Goal: Task Accomplishment & Management: Complete application form

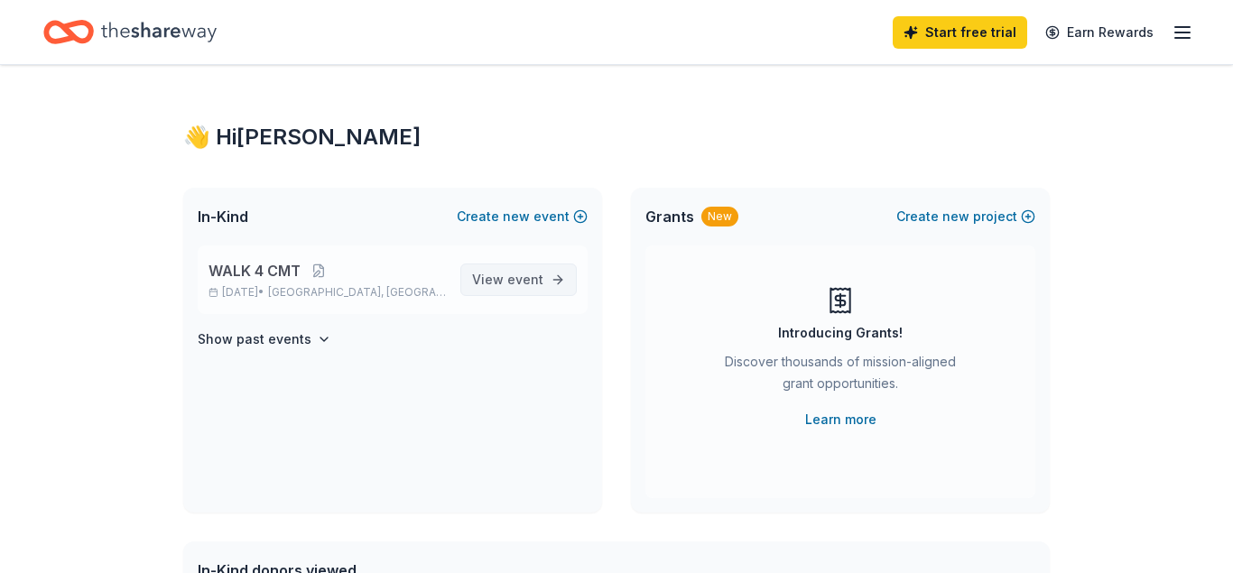
click at [495, 278] on span "View event" at bounding box center [507, 280] width 71 height 22
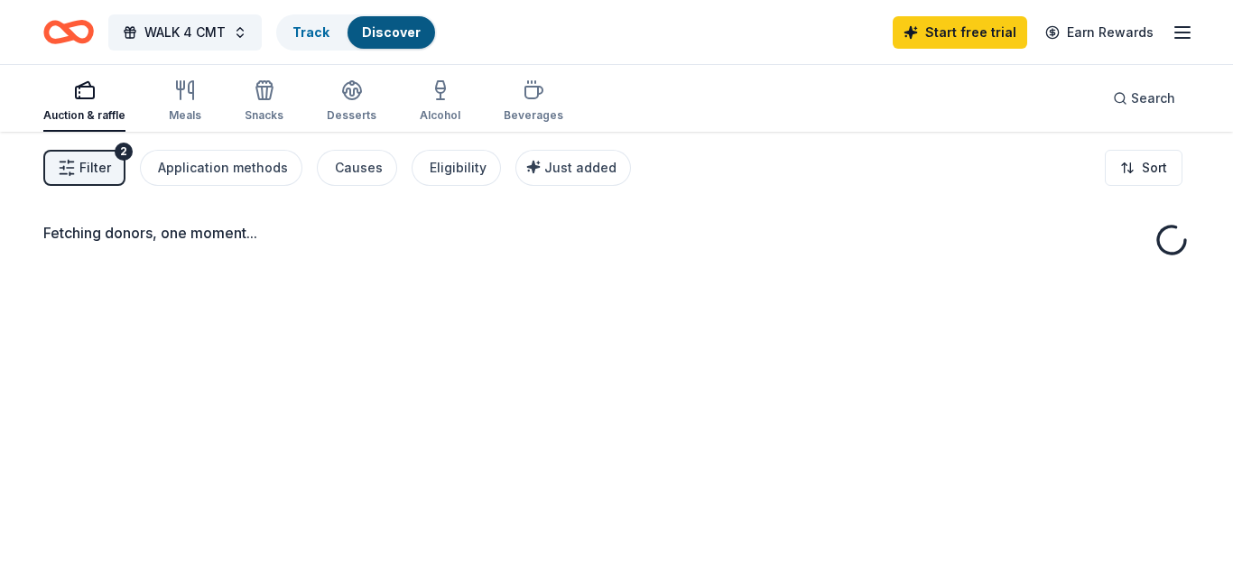
click at [495, 279] on div "Fetching donors, one moment..." at bounding box center [616, 418] width 1233 height 573
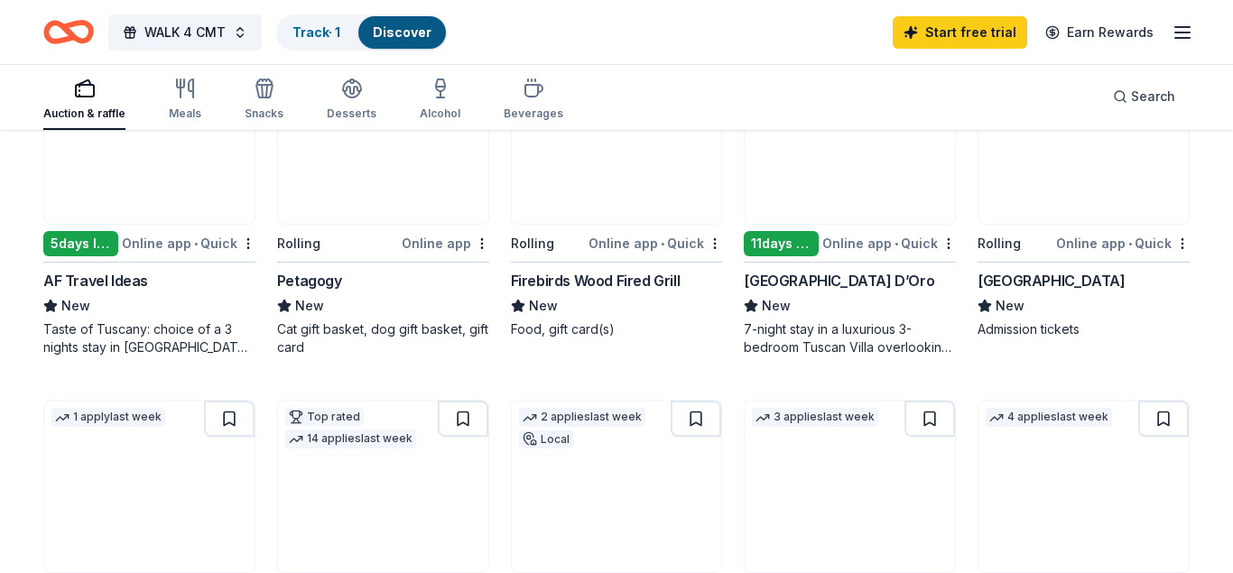
scroll to position [594, 0]
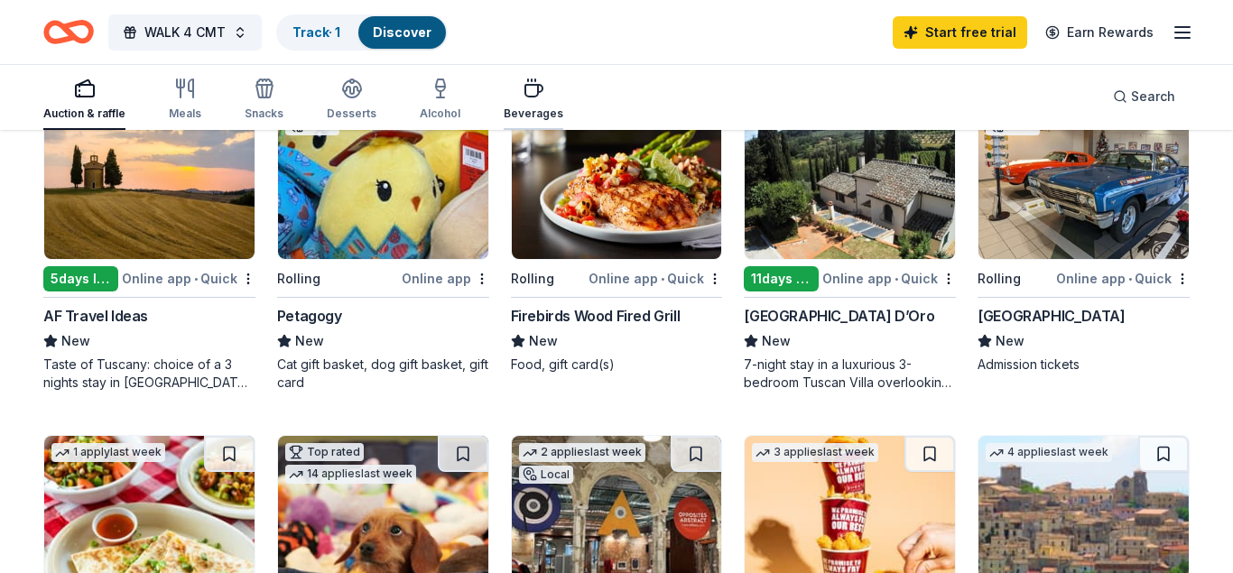
click at [524, 99] on div "Beverages" at bounding box center [534, 99] width 60 height 43
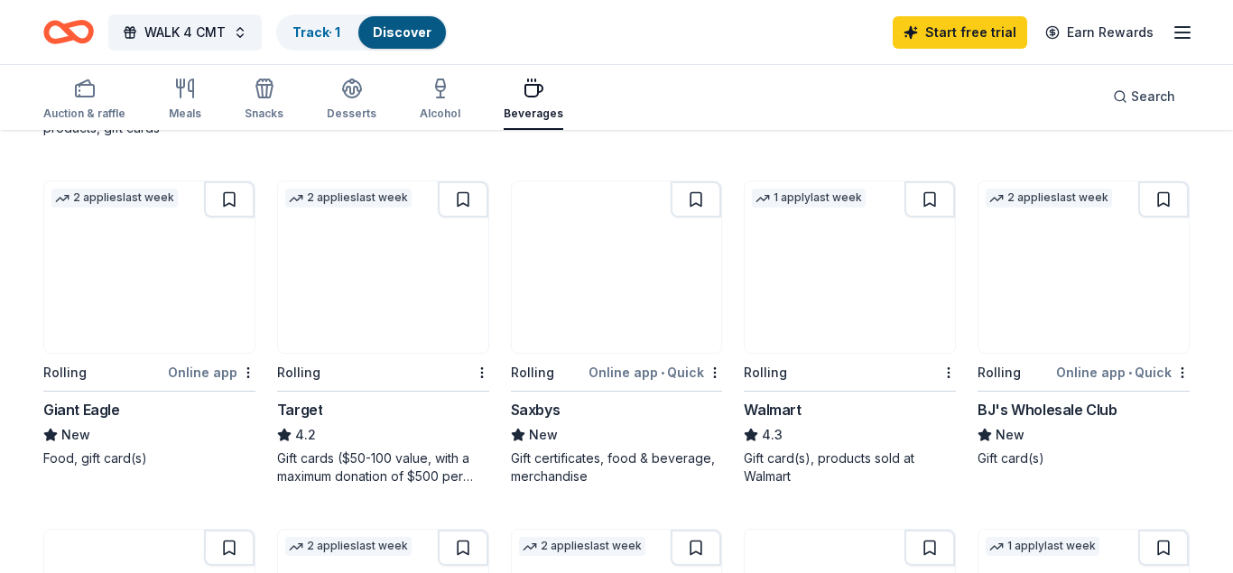
scroll to position [506, 0]
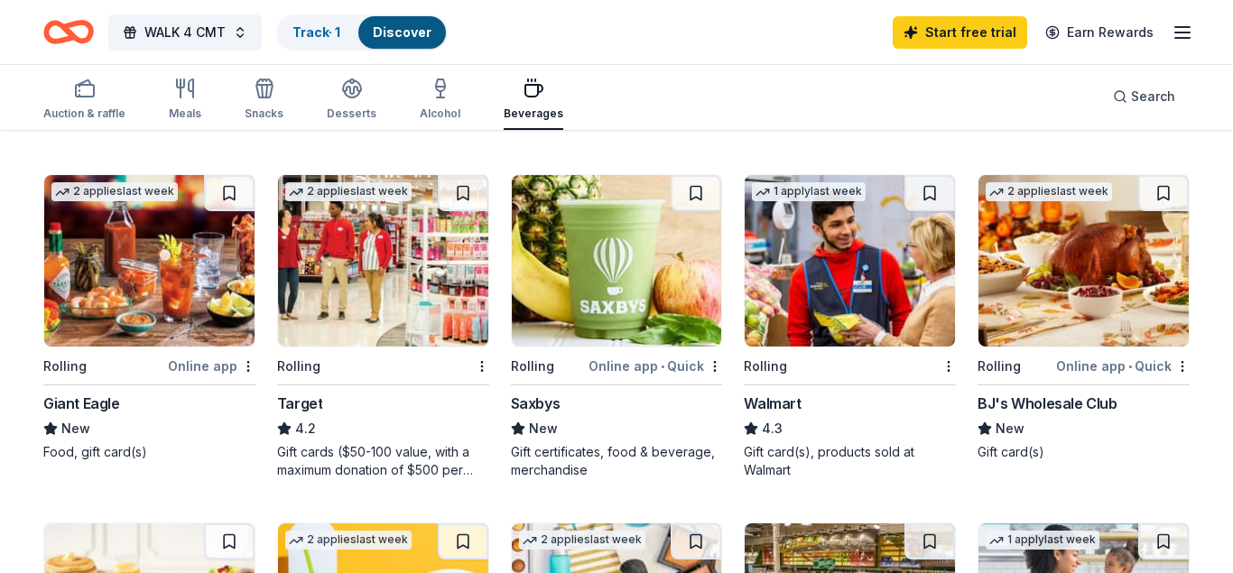
click at [808, 321] on img at bounding box center [849, 260] width 210 height 171
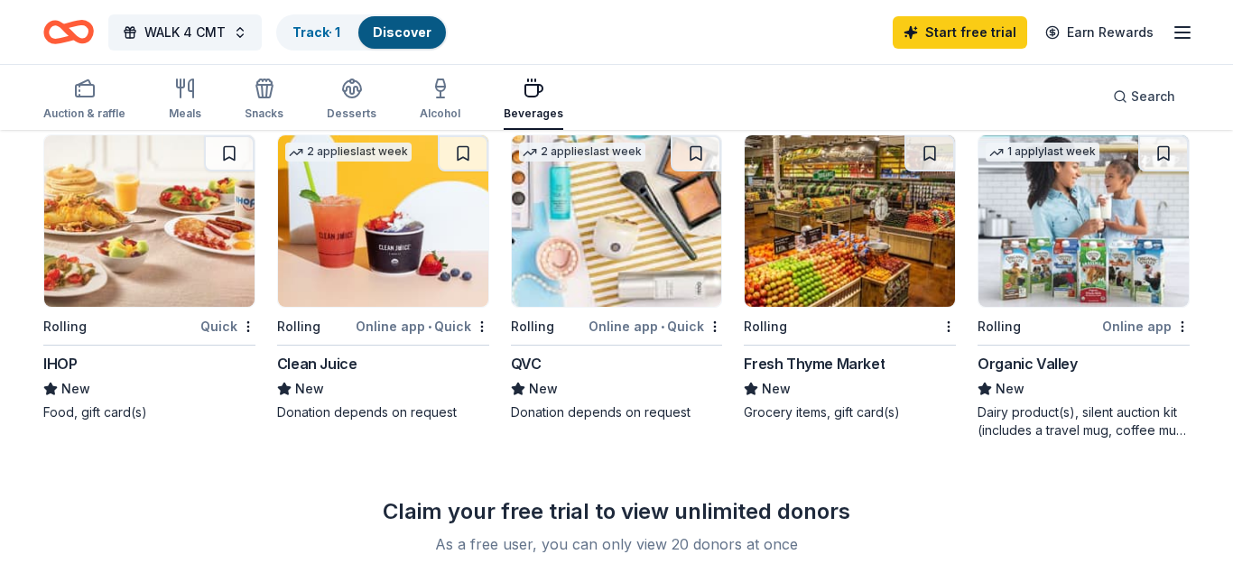
scroll to position [897, 0]
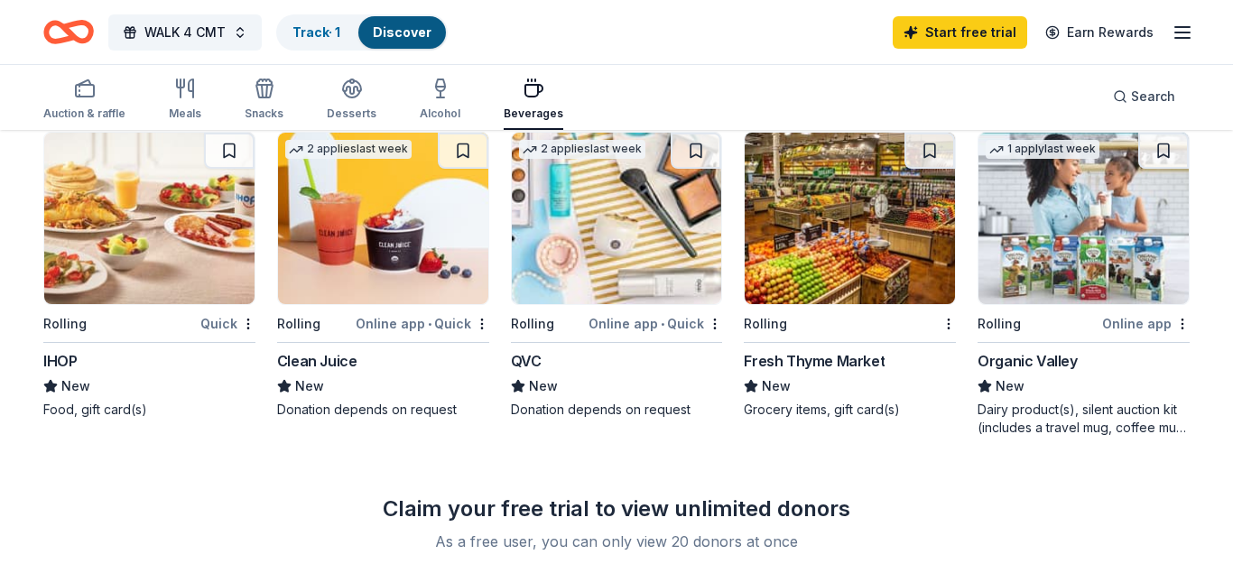
click at [763, 361] on div "Fresh Thyme Market" at bounding box center [814, 361] width 141 height 22
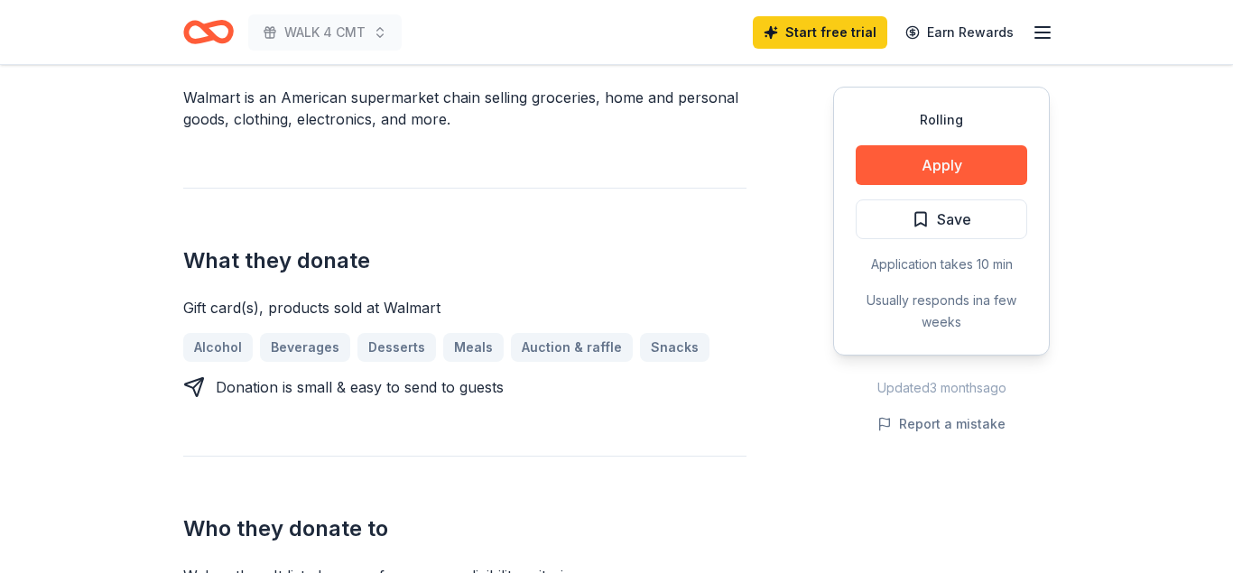
scroll to position [609, 0]
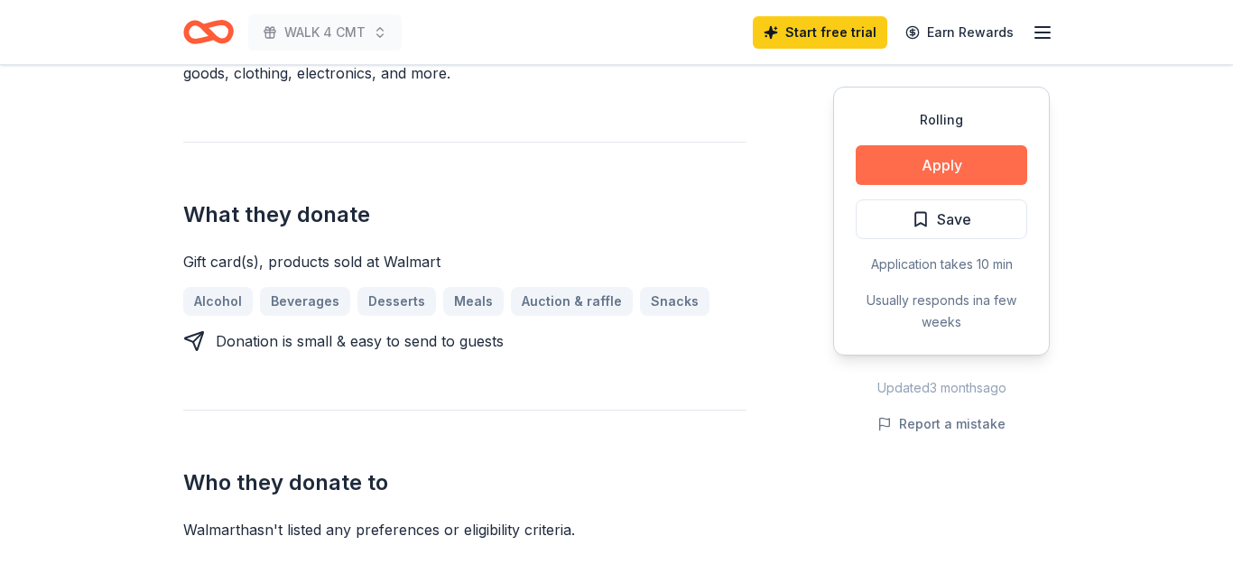
click at [911, 171] on button "Apply" at bounding box center [940, 165] width 171 height 40
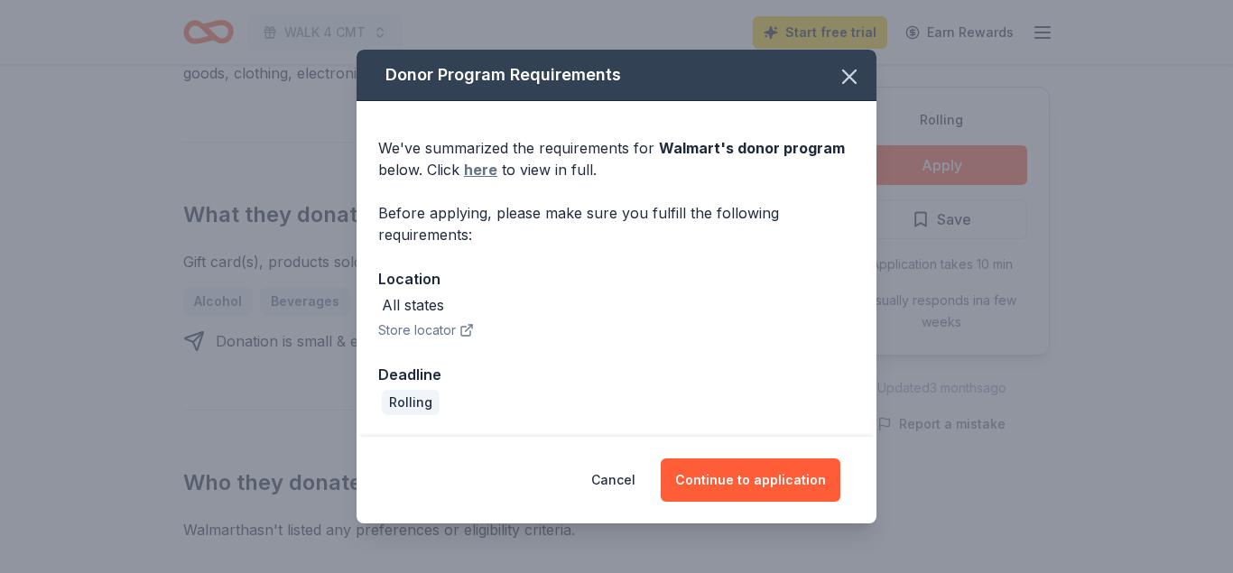
click at [478, 169] on link "here" at bounding box center [480, 170] width 33 height 22
click at [850, 75] on icon "button" at bounding box center [849, 76] width 13 height 13
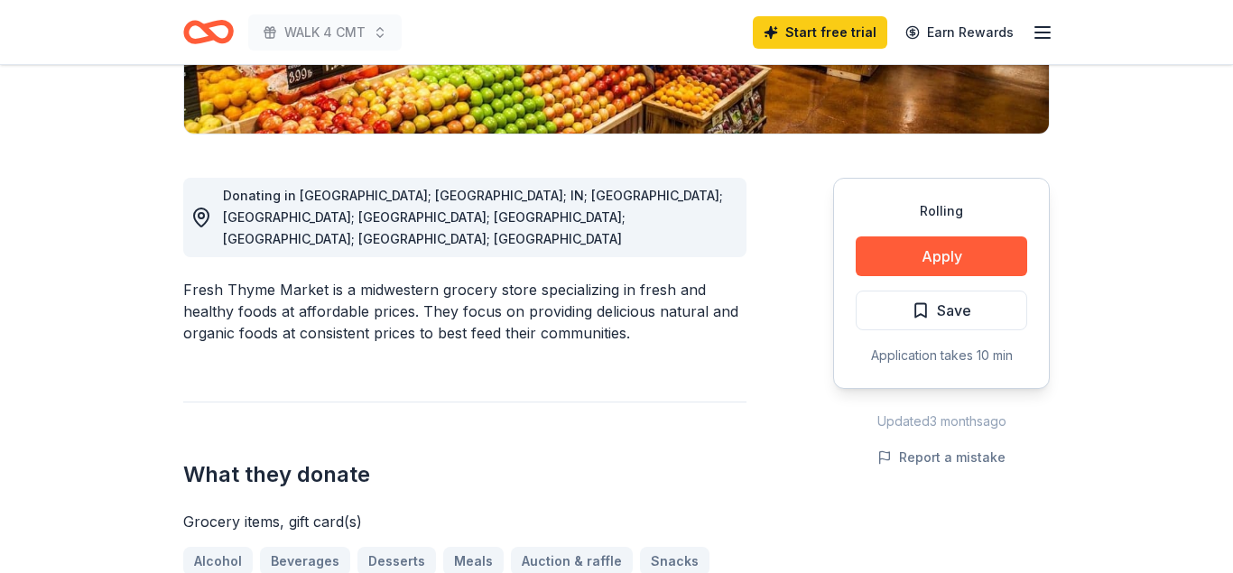
scroll to position [435, 0]
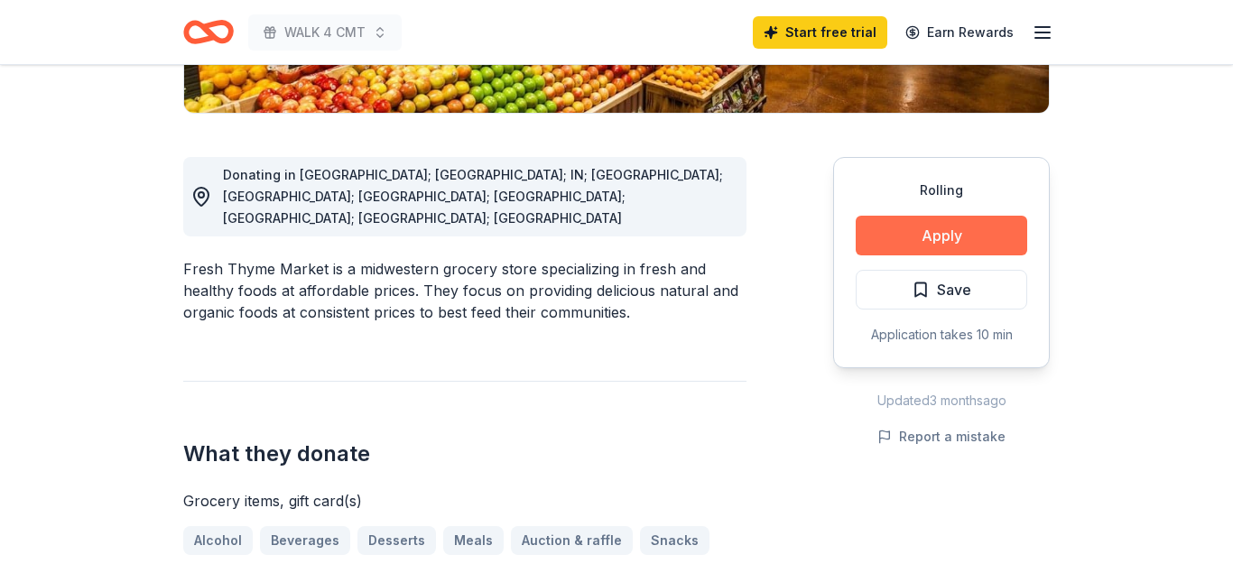
click at [954, 245] on button "Apply" at bounding box center [940, 236] width 171 height 40
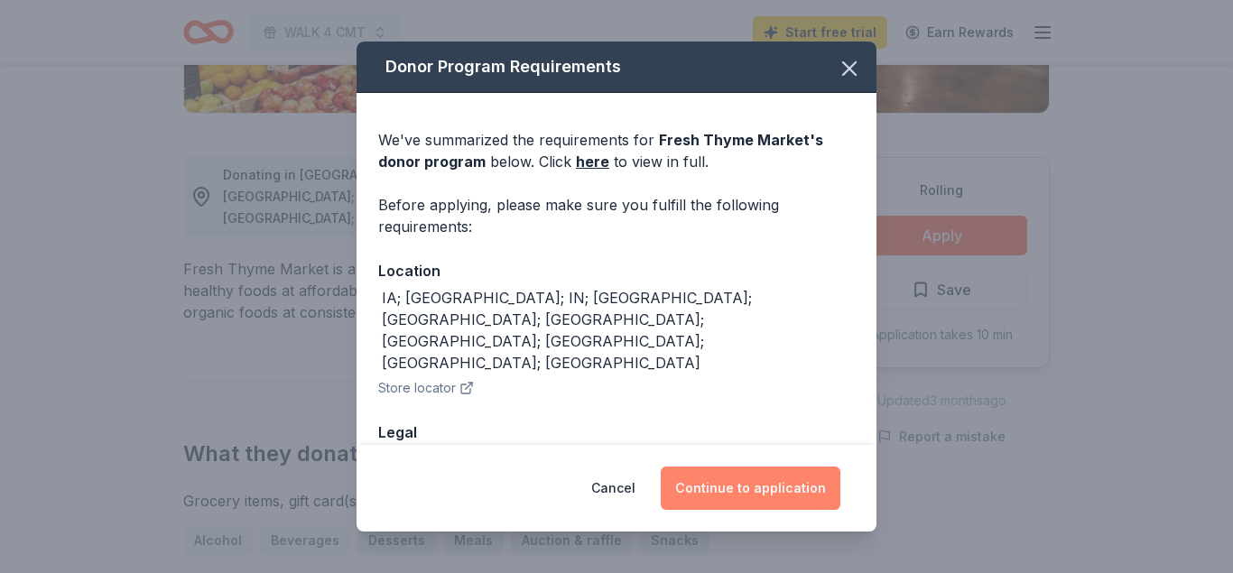
click at [725, 487] on button "Continue to application" at bounding box center [751, 488] width 180 height 43
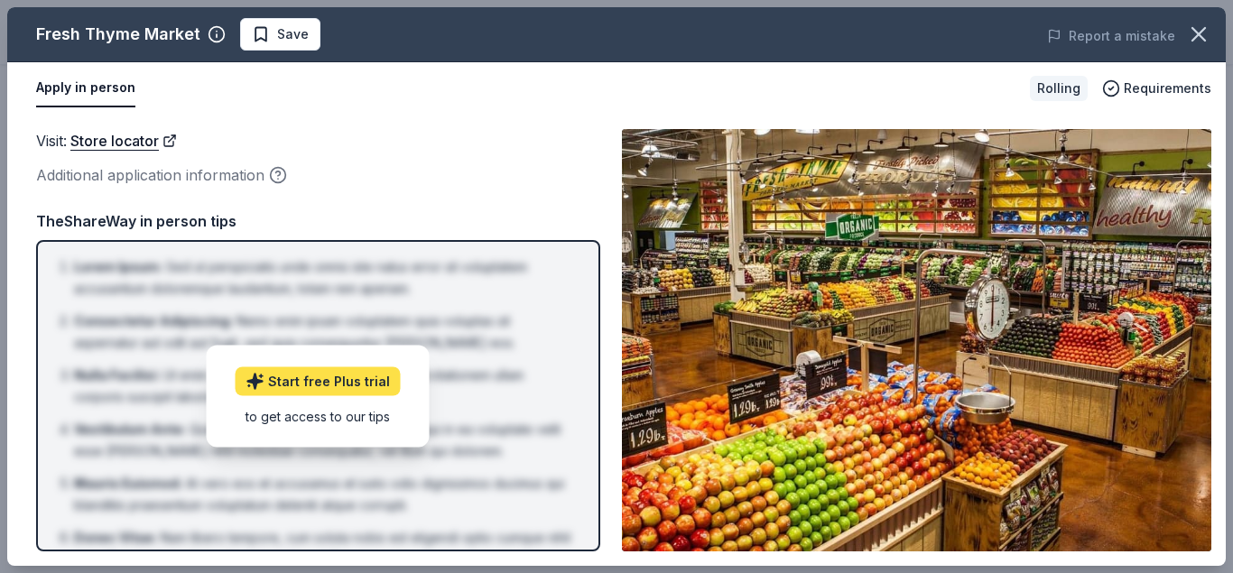
click at [291, 374] on link "Start free Plus trial" at bounding box center [318, 380] width 165 height 29
drag, startPoint x: 1228, startPoint y: 111, endPoint x: 1221, endPoint y: 165, distance: 54.6
click at [1221, 165] on div "Fresh Thyme Market Save Report a mistake Apply in person Rolling Requirements V…" at bounding box center [616, 286] width 1233 height 573
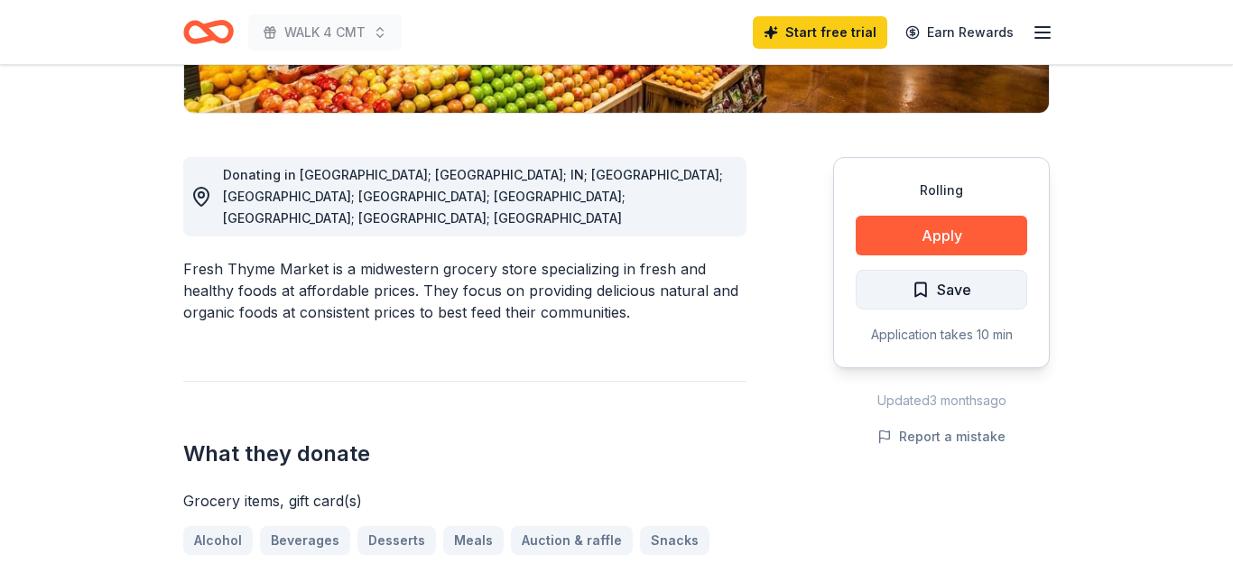
click at [939, 282] on span "Save" at bounding box center [954, 289] width 34 height 23
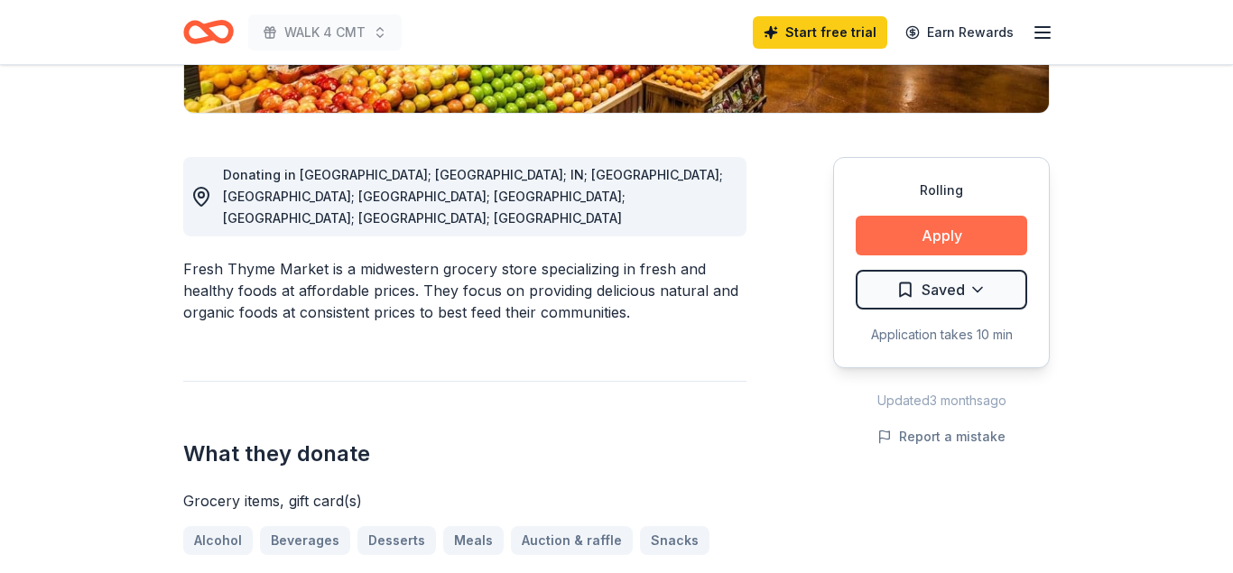
click at [896, 230] on button "Apply" at bounding box center [940, 236] width 171 height 40
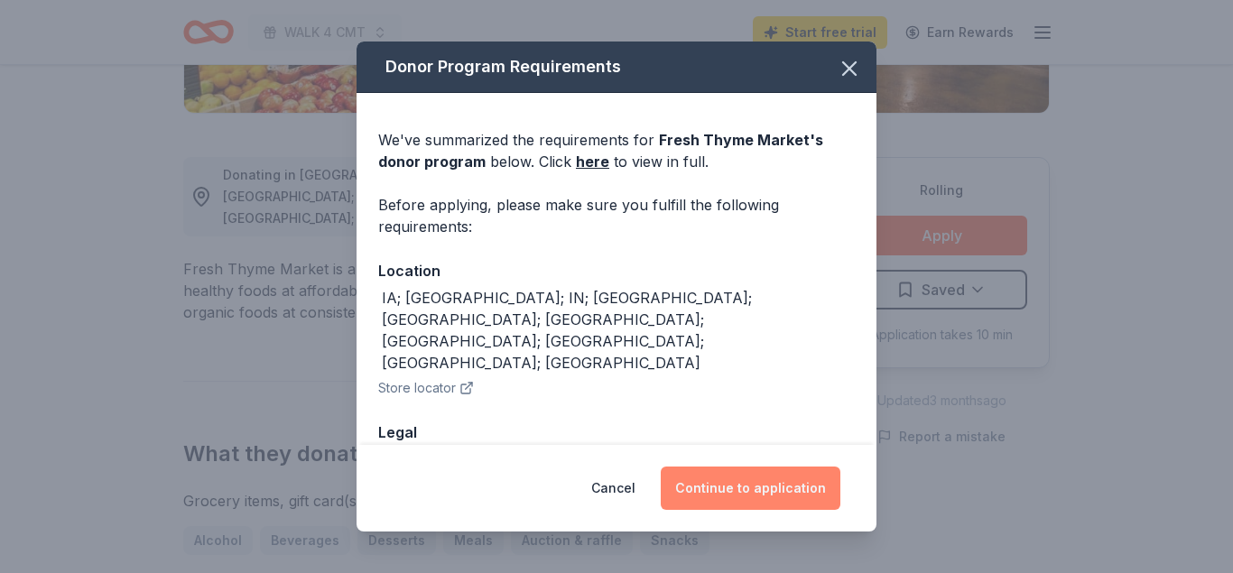
click at [697, 488] on button "Continue to application" at bounding box center [751, 488] width 180 height 43
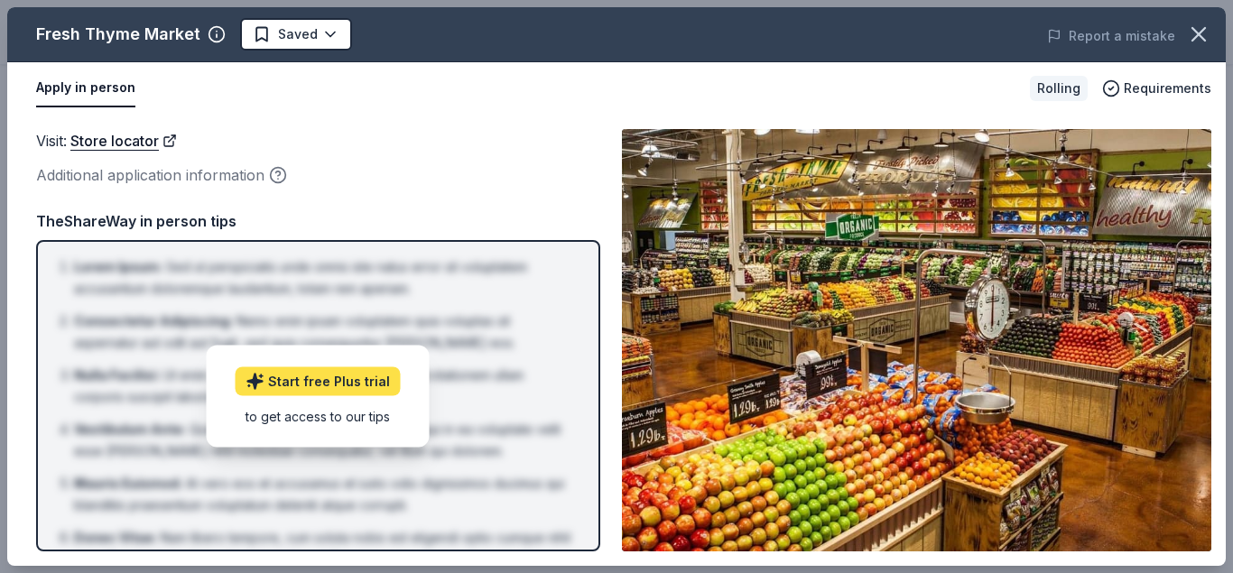
click at [319, 379] on link "Start free Plus trial" at bounding box center [318, 380] width 165 height 29
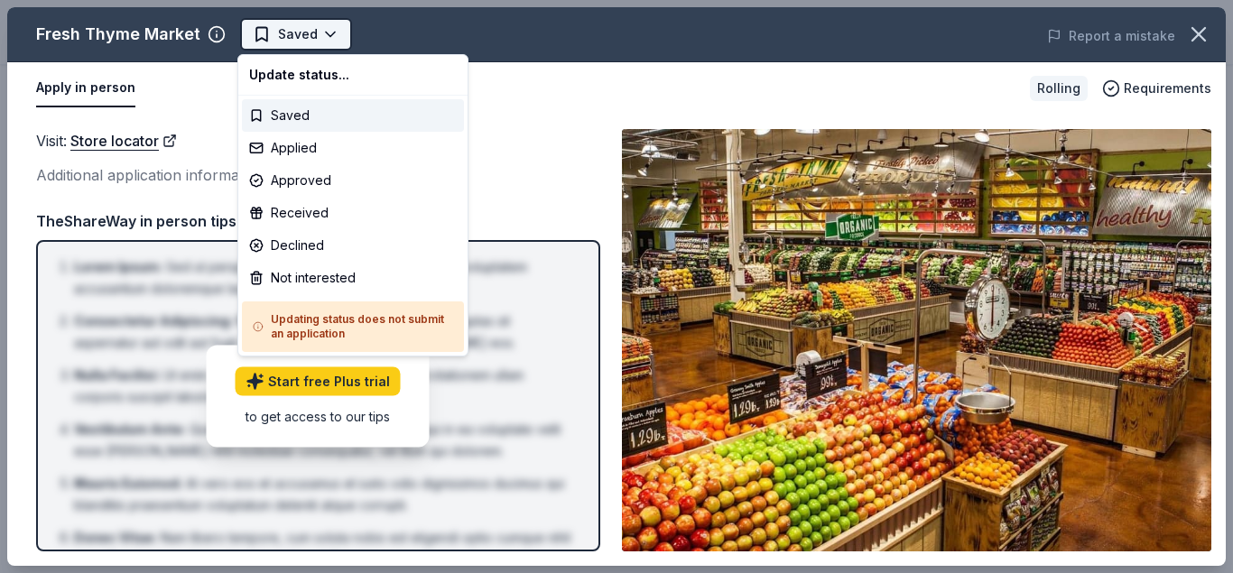
scroll to position [0, 0]
click at [797, 229] on html "WALK 4 CMT Saved Apply Rolling Share Fresh Thyme Market New approval rate Share…" at bounding box center [616, 286] width 1233 height 573
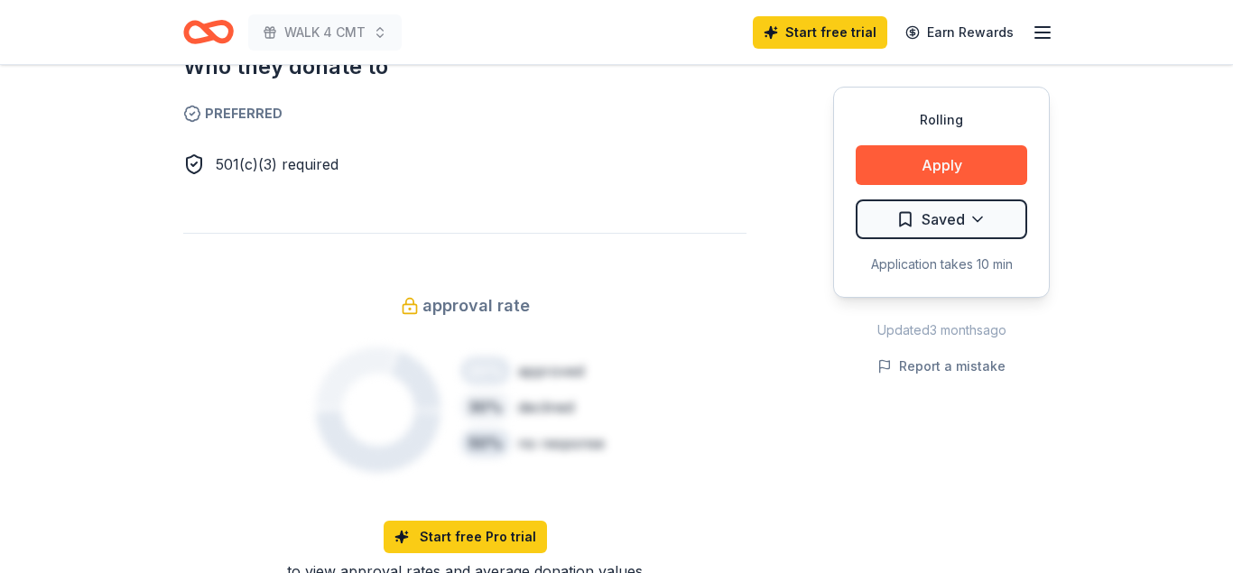
scroll to position [1058, 0]
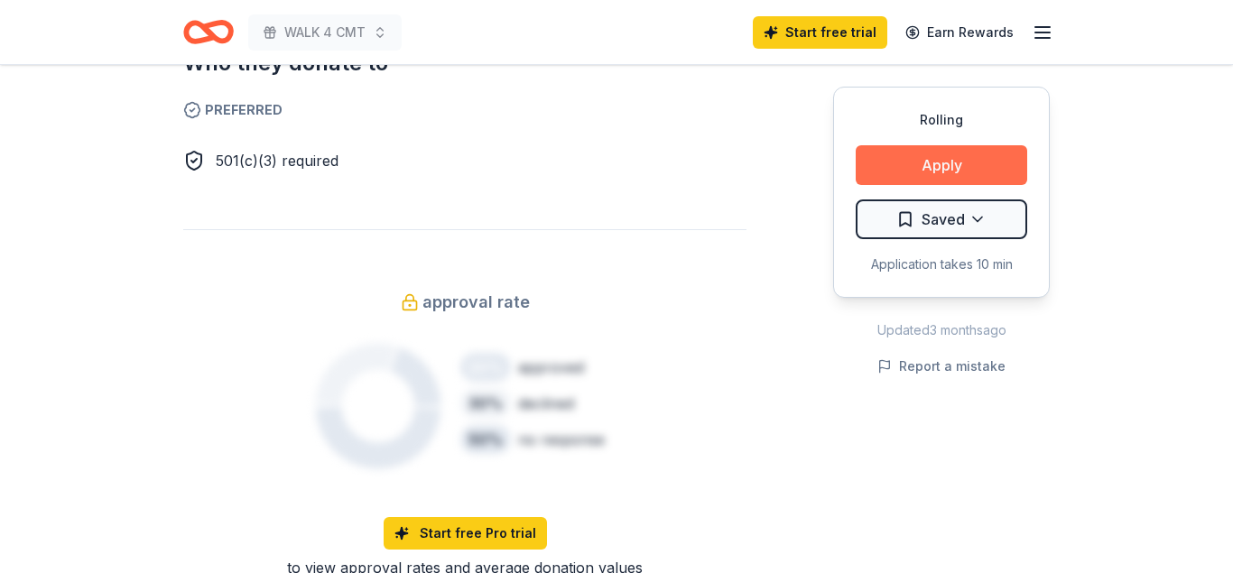
click at [987, 162] on button "Apply" at bounding box center [940, 165] width 171 height 40
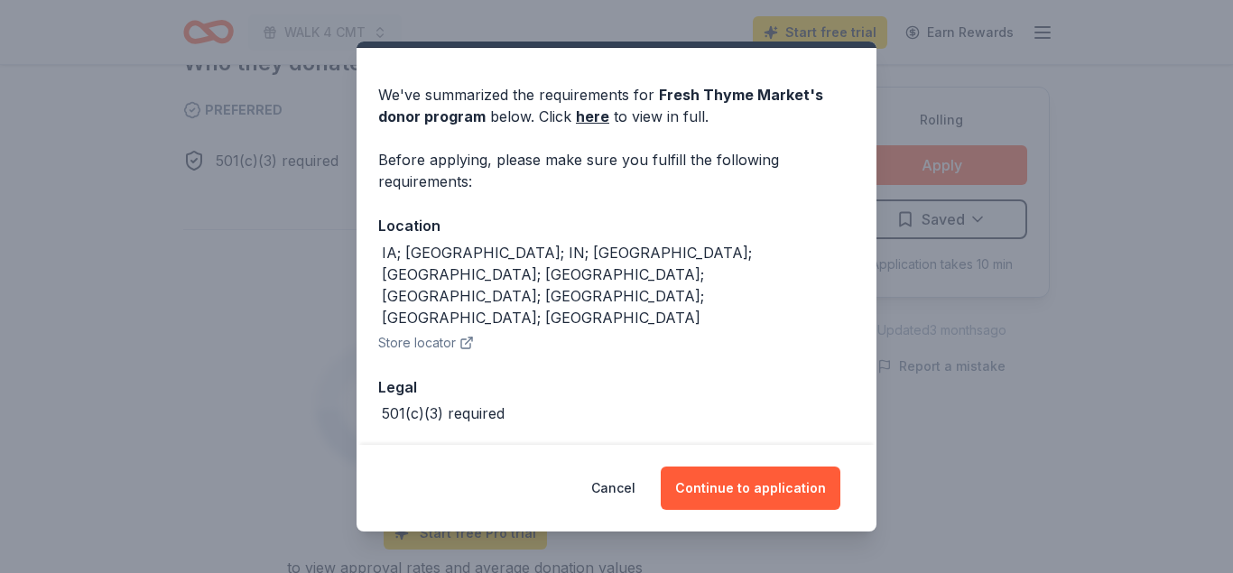
scroll to position [55, 0]
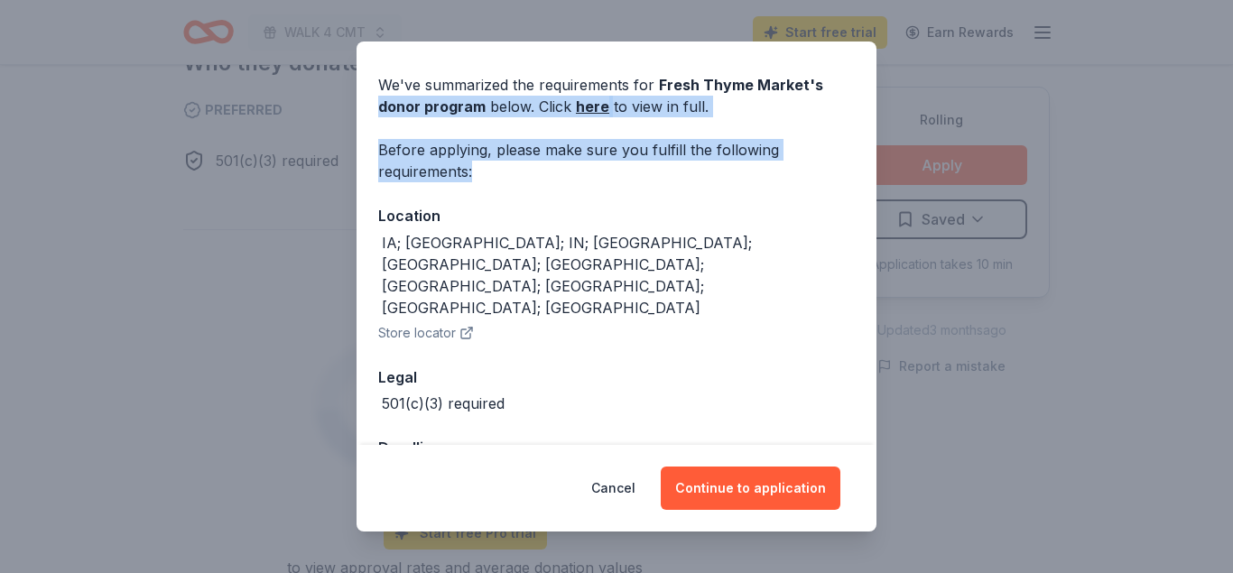
drag, startPoint x: 864, startPoint y: 174, endPoint x: 864, endPoint y: 83, distance: 91.1
click at [864, 83] on div "We've summarized the requirements for Fresh Thyme Market 's donor program below…" at bounding box center [616, 274] width 520 height 472
click at [560, 109] on div "We've summarized the requirements for Fresh Thyme Market 's donor program below…" at bounding box center [616, 95] width 476 height 43
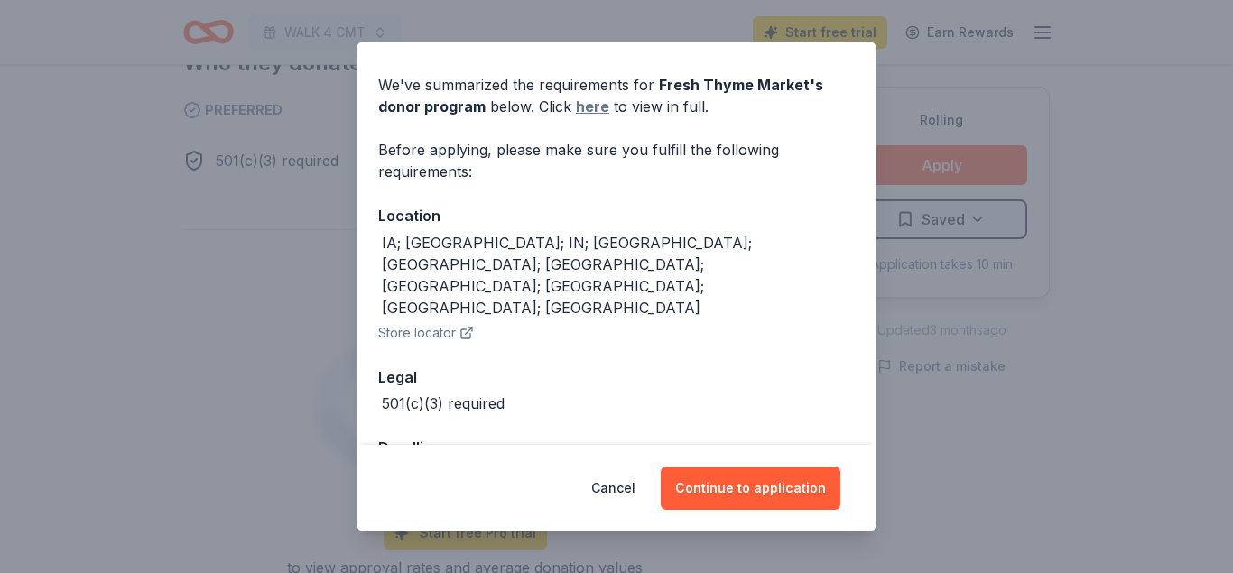
click at [584, 107] on link "here" at bounding box center [592, 107] width 33 height 22
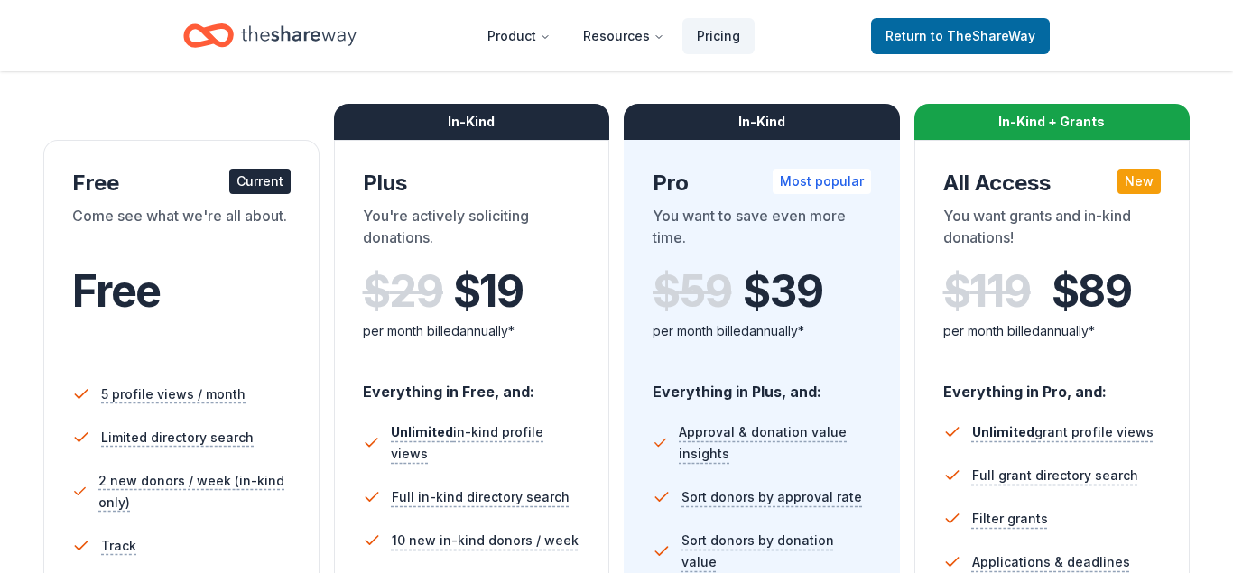
scroll to position [240, 0]
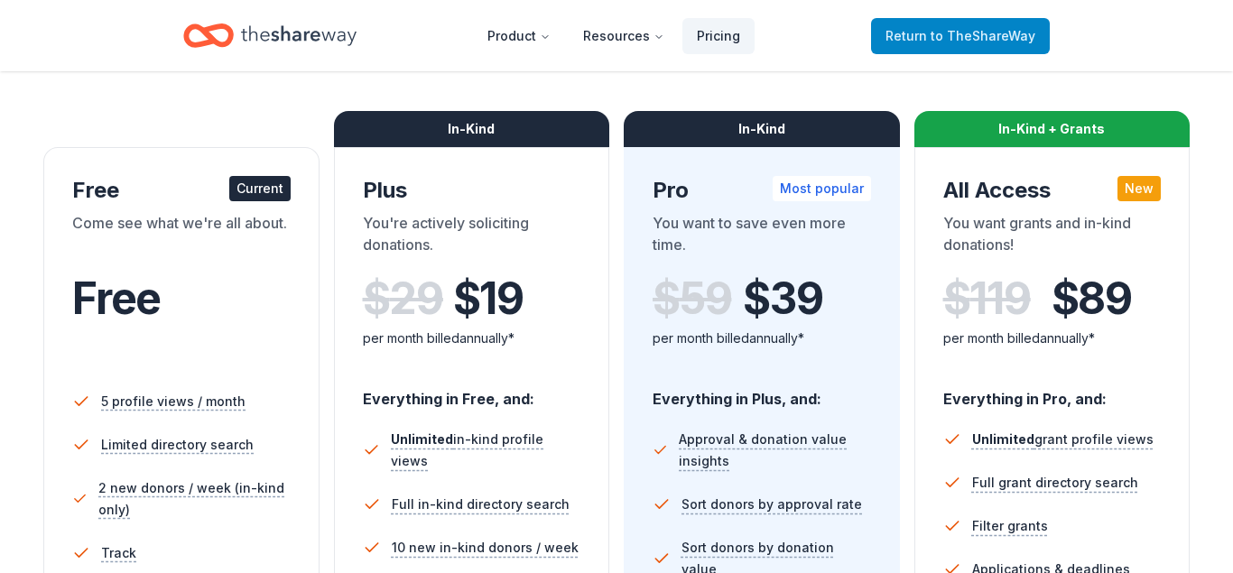
click at [934, 40] on span "Return to TheShareWay" at bounding box center [960, 36] width 150 height 22
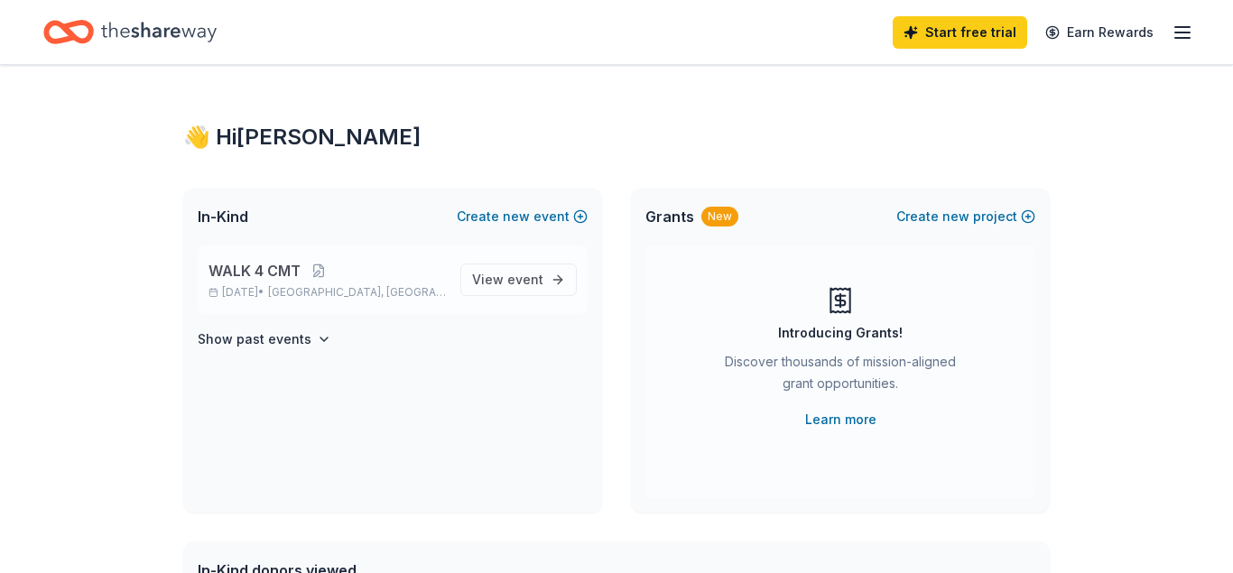
click at [339, 286] on span "[GEOGRAPHIC_DATA], [GEOGRAPHIC_DATA]" at bounding box center [357, 292] width 178 height 14
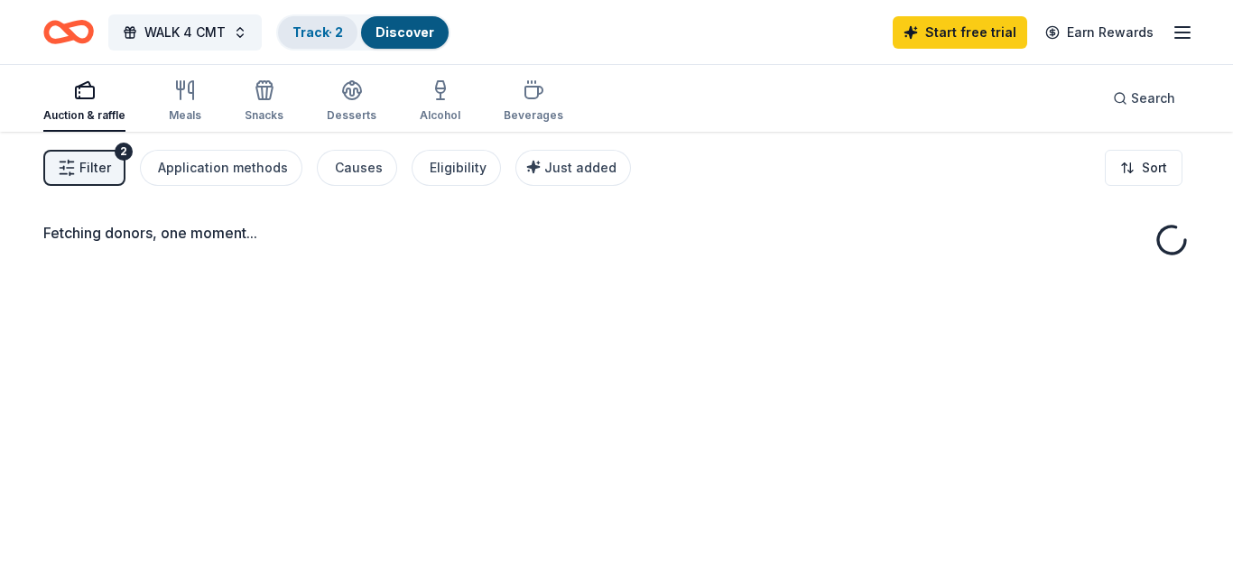
click at [298, 28] on link "Track · 2" at bounding box center [317, 31] width 51 height 15
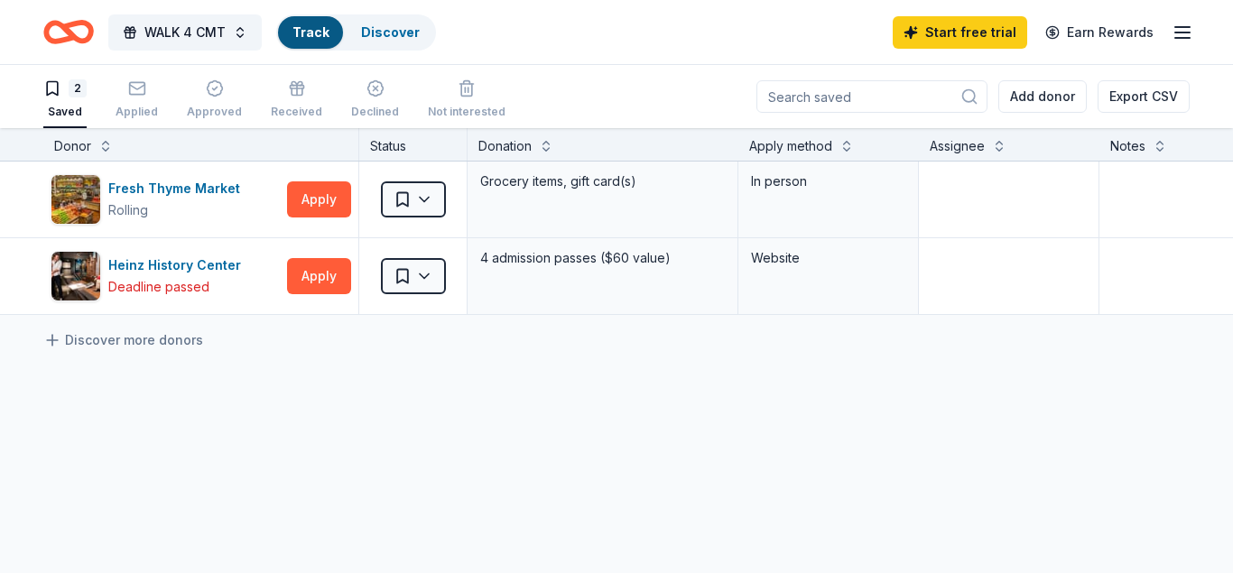
click at [298, 28] on link "Track" at bounding box center [310, 31] width 36 height 15
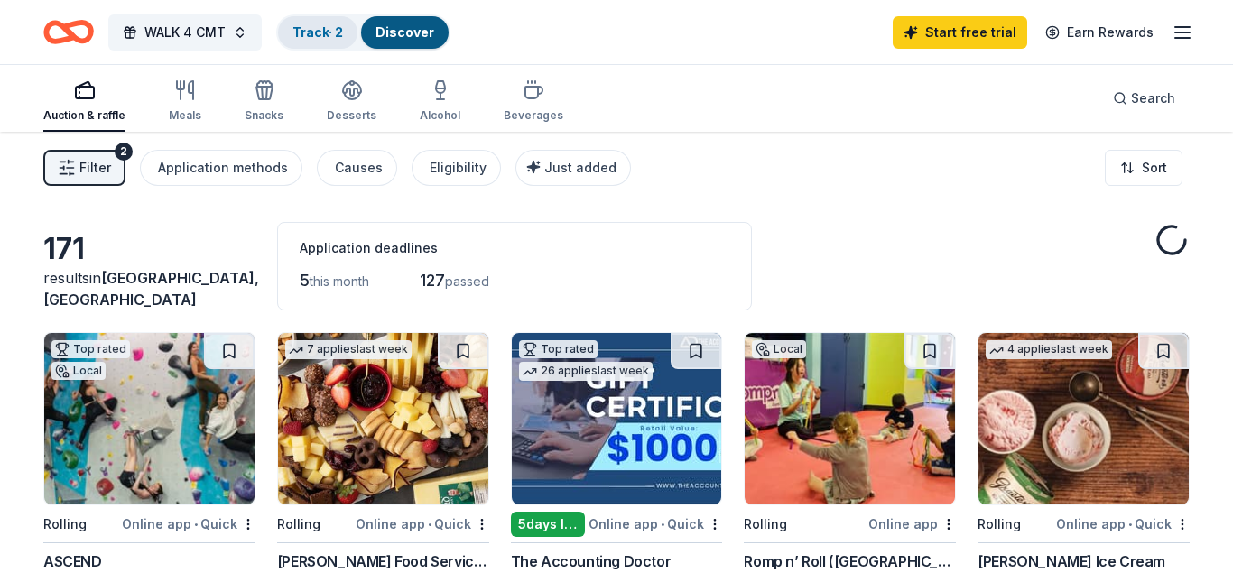
click at [298, 28] on link "Track · 2" at bounding box center [317, 31] width 51 height 15
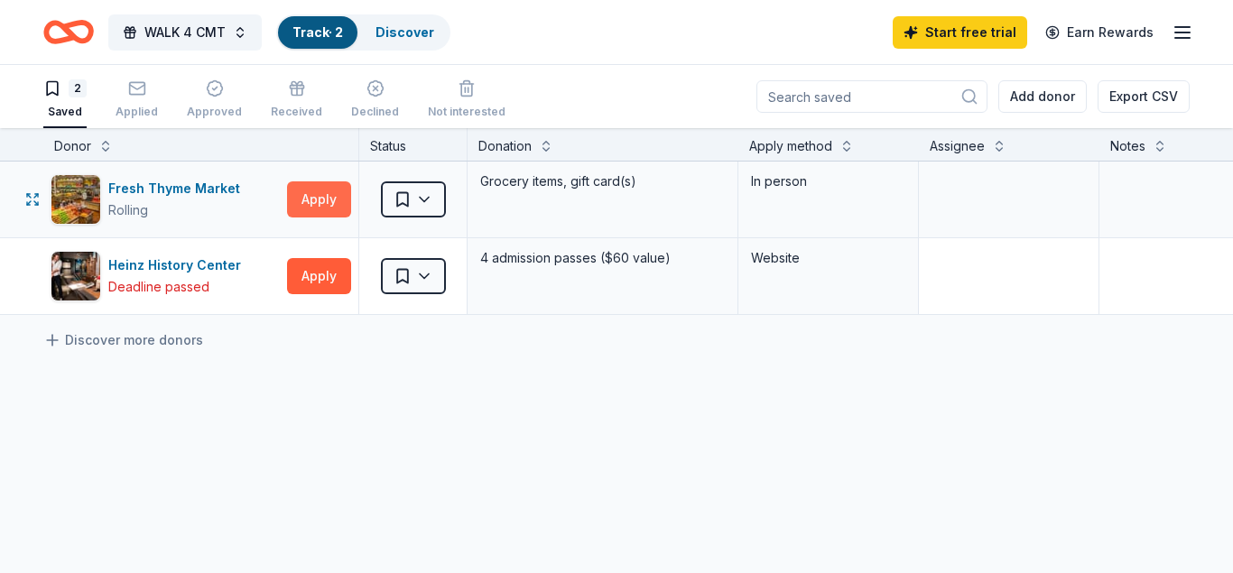
click at [310, 199] on button "Apply" at bounding box center [319, 199] width 64 height 36
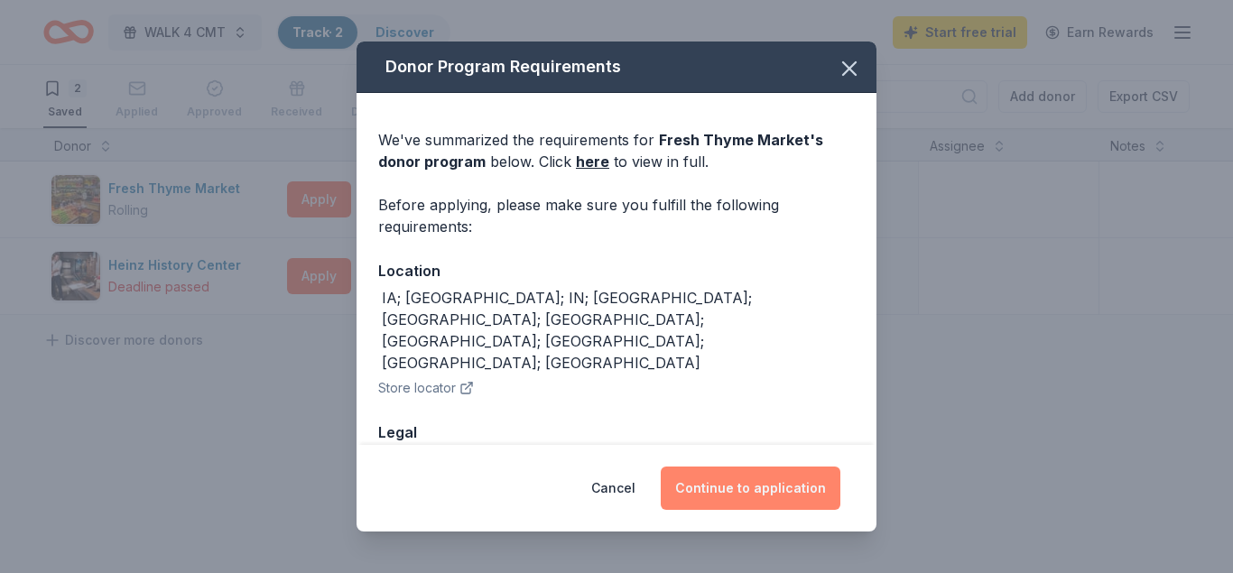
click at [733, 469] on button "Continue to application" at bounding box center [751, 488] width 180 height 43
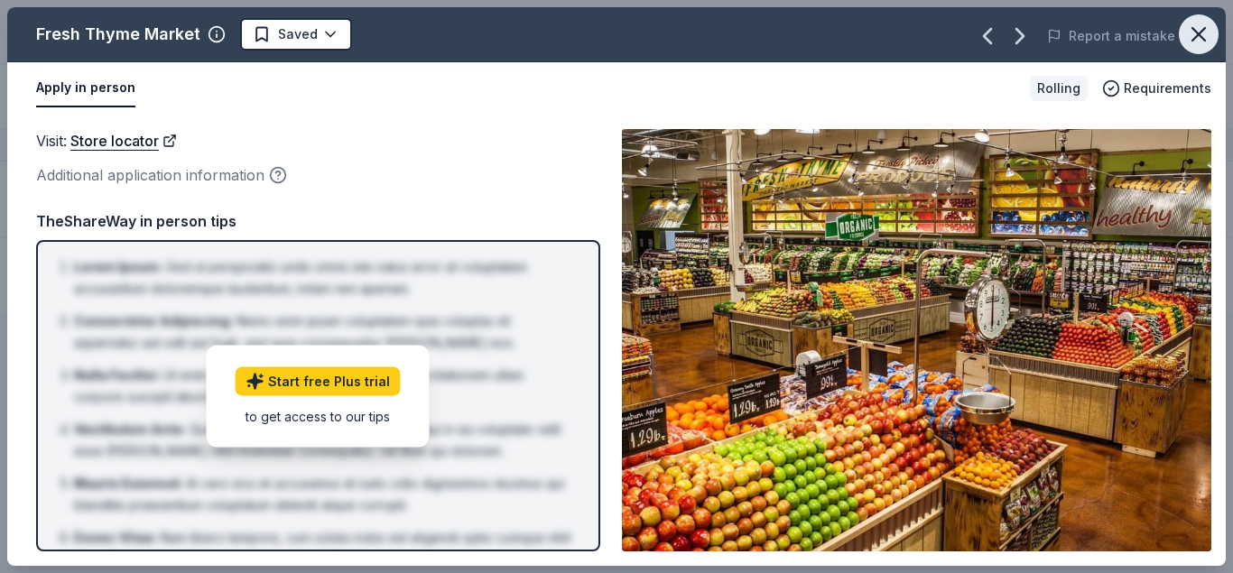
click at [1198, 32] on icon "button" at bounding box center [1198, 34] width 25 height 25
